Goal: Task Accomplishment & Management: Use online tool/utility

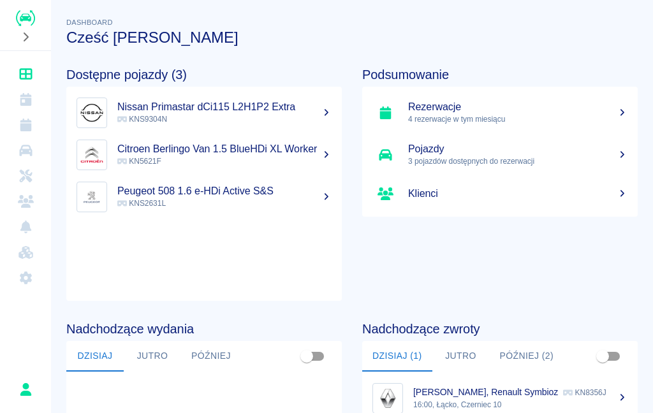
click at [26, 117] on link "Rezerwacje" at bounding box center [25, 125] width 41 height 26
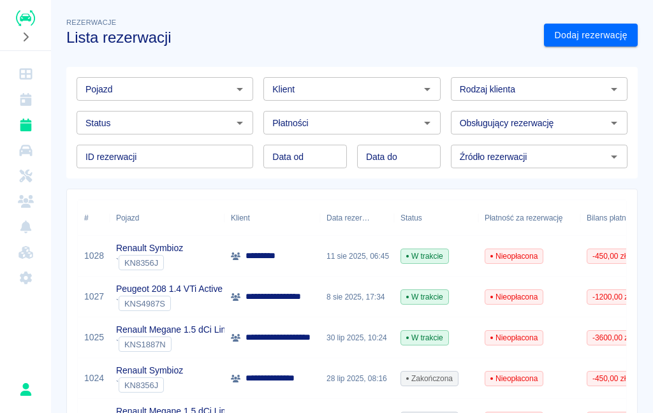
click at [140, 246] on p "Renault Symbioz" at bounding box center [149, 248] width 67 height 13
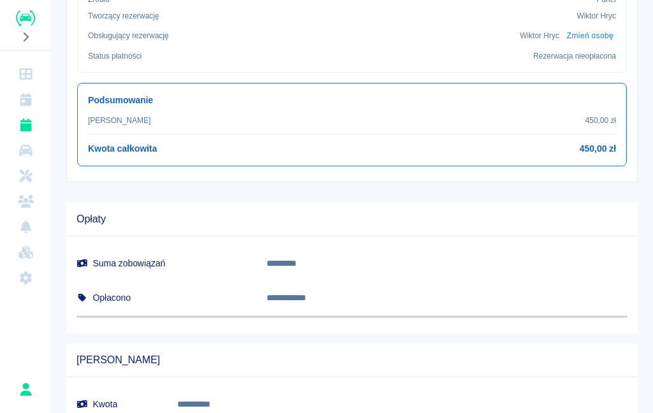
scroll to position [449, 0]
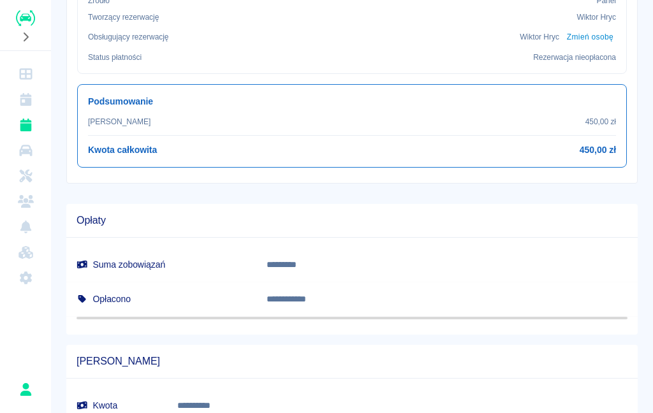
click at [582, 133] on div "[PERSON_NAME] 450,00 zł Kwota całkowita 450,00 zł" at bounding box center [352, 136] width 528 height 41
click at [582, 125] on div "[PERSON_NAME] 450,00 zł" at bounding box center [352, 121] width 528 height 11
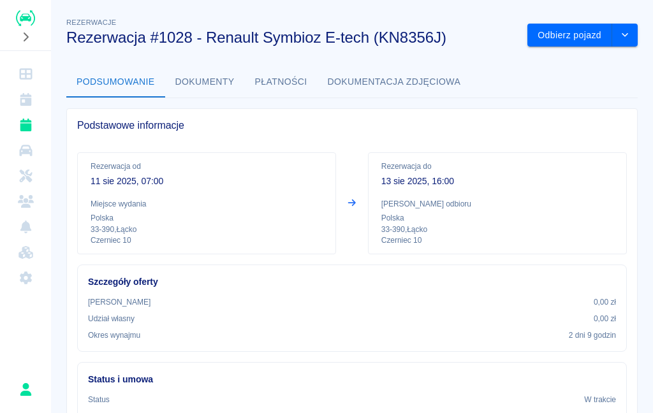
scroll to position [0, 0]
click at [424, 194] on div "Rezerwacja do [DATE] 16:00 Miejsce odbioru Polska 33-390 , Łącko Czerniec 10" at bounding box center [497, 203] width 259 height 102
click at [26, 99] on icon "Kalendarz" at bounding box center [25, 99] width 11 height 13
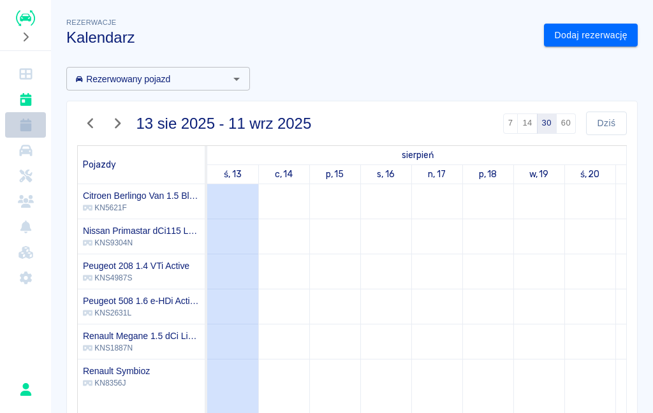
click at [26, 130] on icon "Rezerwacje" at bounding box center [25, 125] width 11 height 13
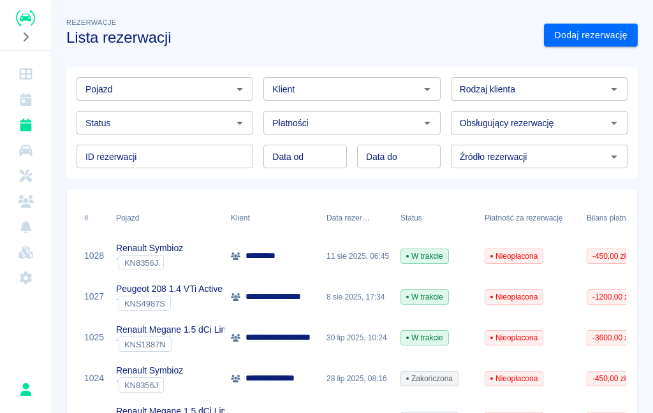
click at [186, 254] on div "Renault Symbioz ` KN8356J" at bounding box center [167, 256] width 115 height 41
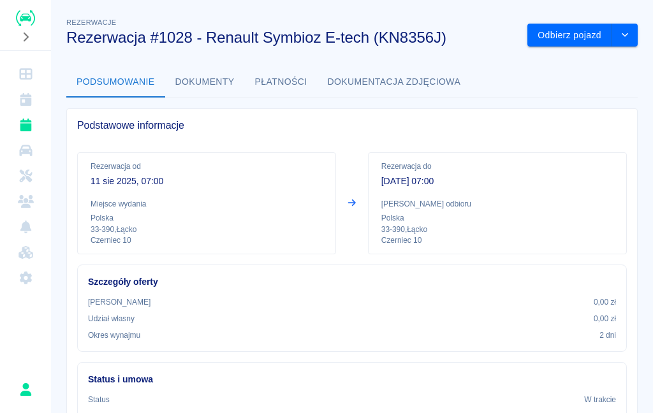
click at [580, 31] on button "Odbierz pojazd" at bounding box center [569, 36] width 85 height 24
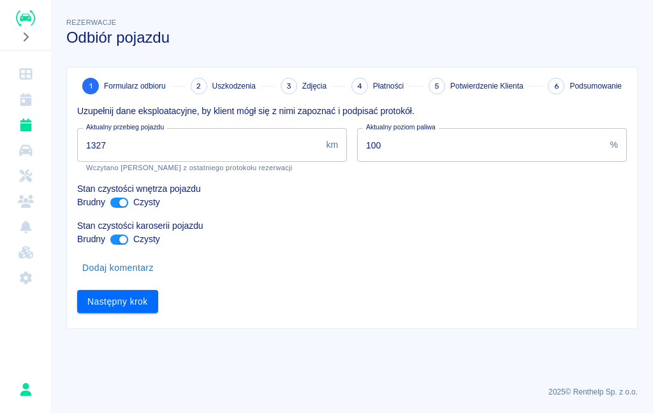
click at [226, 135] on input "1327" at bounding box center [199, 145] width 244 height 34
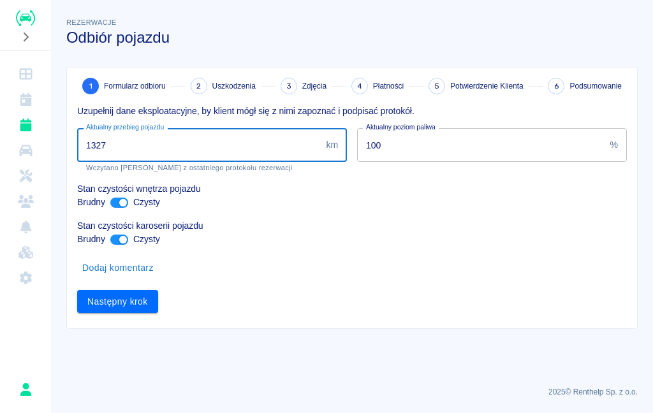
click at [171, 131] on input "1327" at bounding box center [199, 145] width 244 height 34
click at [132, 140] on input "1327" at bounding box center [199, 145] width 244 height 34
type input "1398"
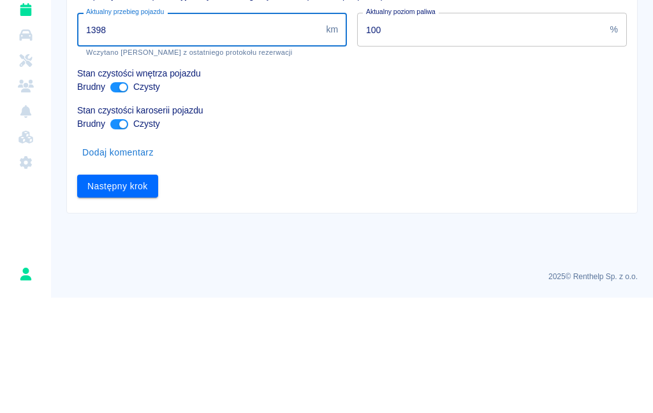
click at [136, 290] on button "Następny krok" at bounding box center [117, 302] width 81 height 24
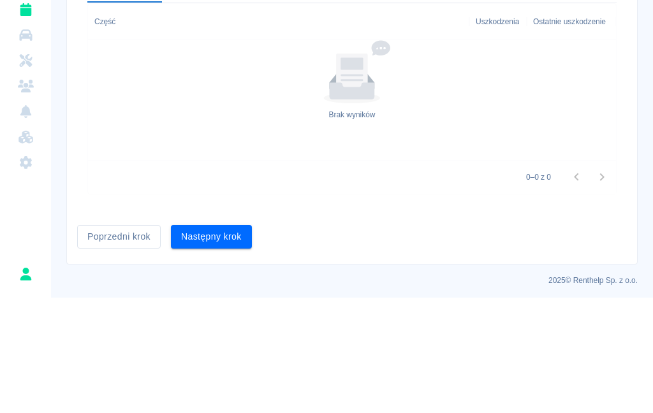
scroll to position [413, 0]
click at [216, 341] on button "Następny krok" at bounding box center [211, 353] width 81 height 24
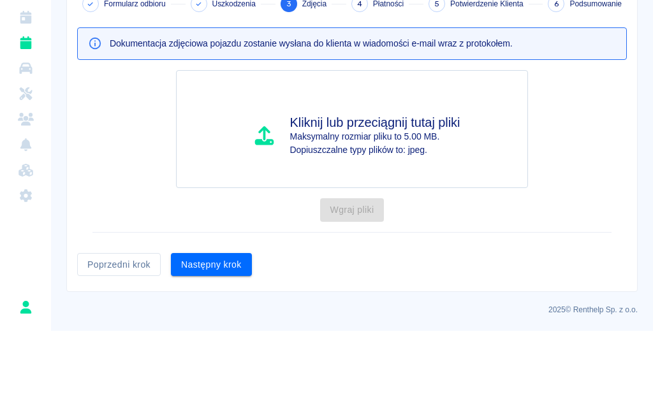
scroll to position [0, 0]
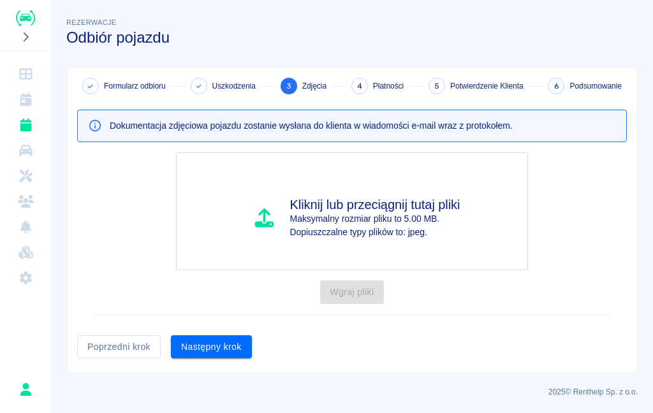
click at [218, 343] on button "Następny krok" at bounding box center [211, 347] width 81 height 24
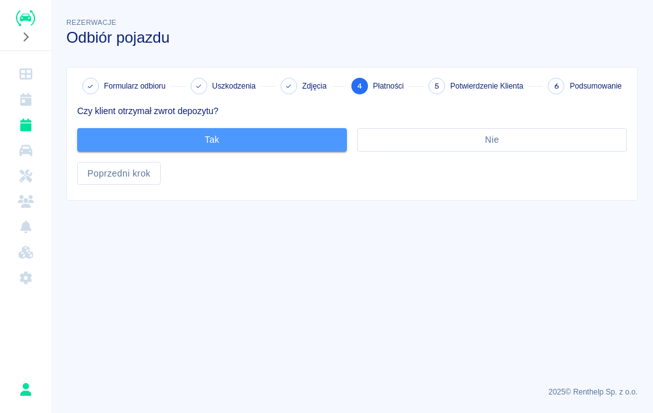
click at [306, 142] on button "Tak" at bounding box center [212, 140] width 270 height 24
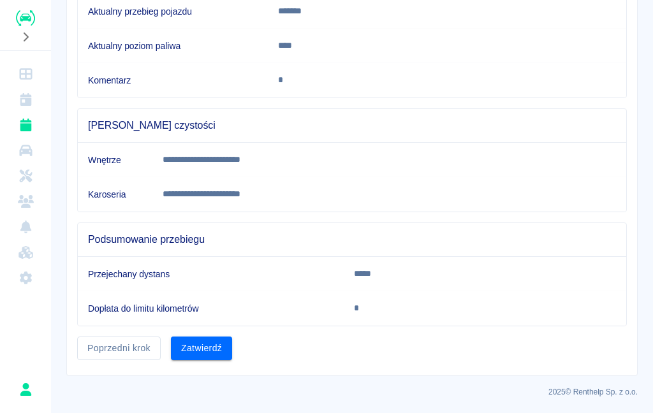
scroll to position [271, 0]
click at [205, 341] on button "Zatwierdź" at bounding box center [201, 349] width 61 height 24
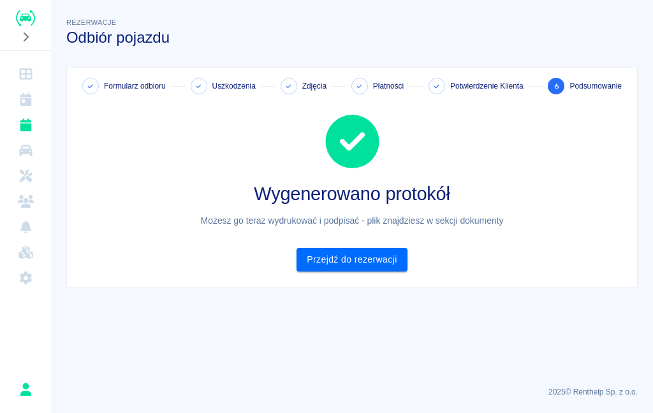
scroll to position [0, 0]
click at [373, 259] on link "Przejdź do rezerwacji" at bounding box center [352, 260] width 110 height 24
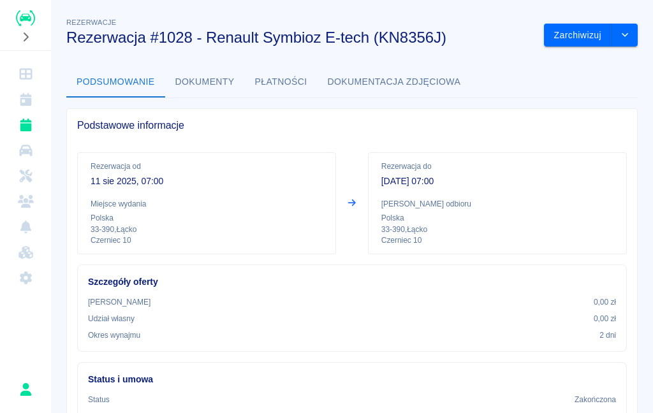
scroll to position [-1, 0]
click at [594, 29] on button "Zarchiwizuj" at bounding box center [578, 36] width 68 height 24
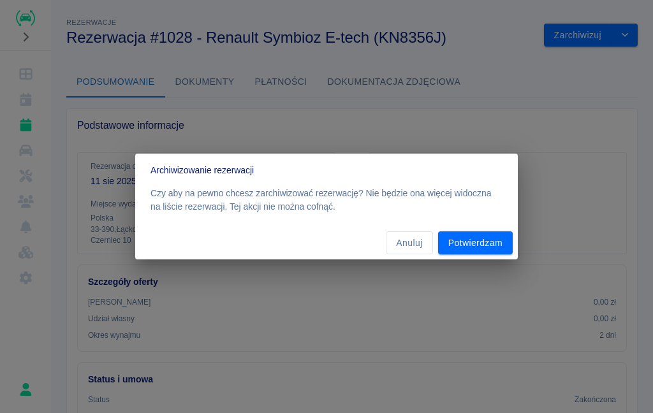
click at [416, 248] on button "Anuluj" at bounding box center [409, 244] width 47 height 24
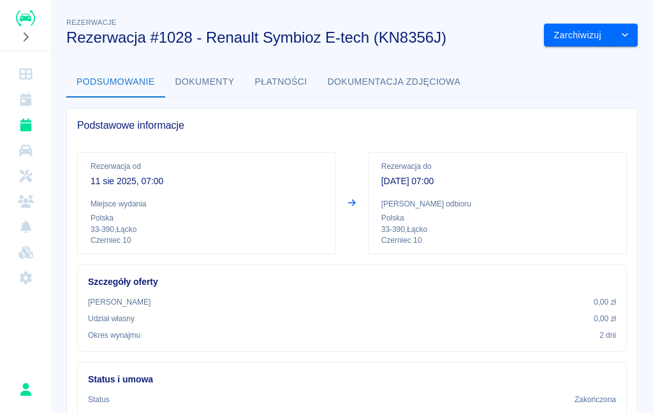
click at [201, 89] on button "Dokumenty" at bounding box center [205, 82] width 80 height 31
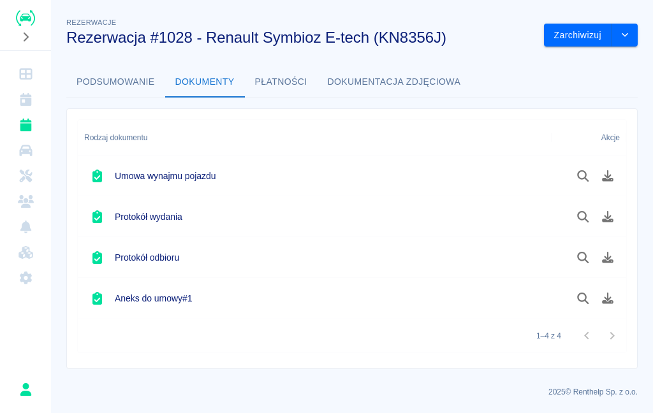
click at [586, 260] on icon "Podgląd dokumentu" at bounding box center [582, 257] width 11 height 11
